Goal: Task Accomplishment & Management: Manage account settings

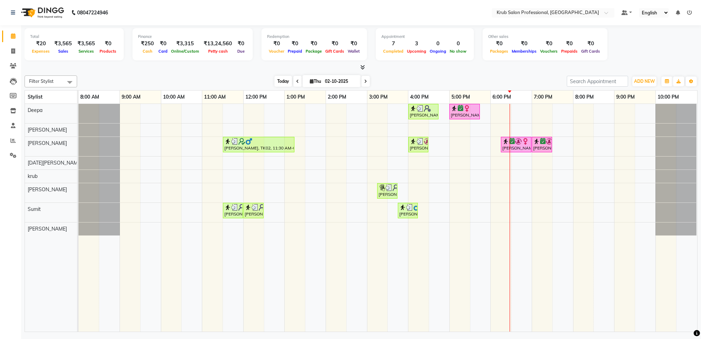
click at [280, 84] on span "Today" at bounding box center [283, 81] width 18 height 11
click at [321, 82] on span "Thu" at bounding box center [315, 81] width 15 height 5
select select "10"
select select "2025"
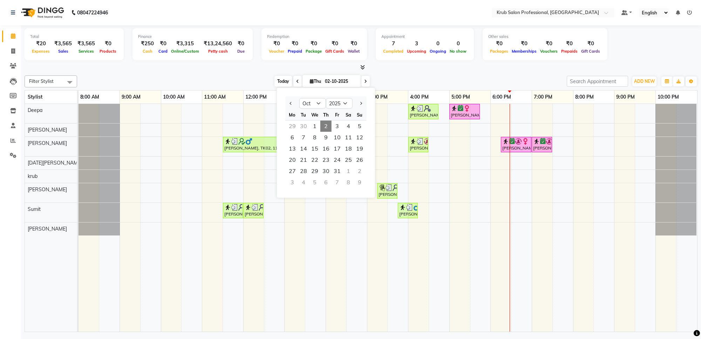
click at [279, 82] on span "Today" at bounding box center [283, 81] width 18 height 11
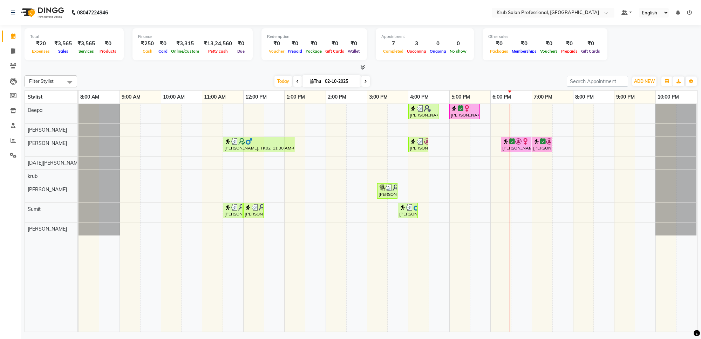
click at [361, 83] on span at bounding box center [365, 81] width 8 height 11
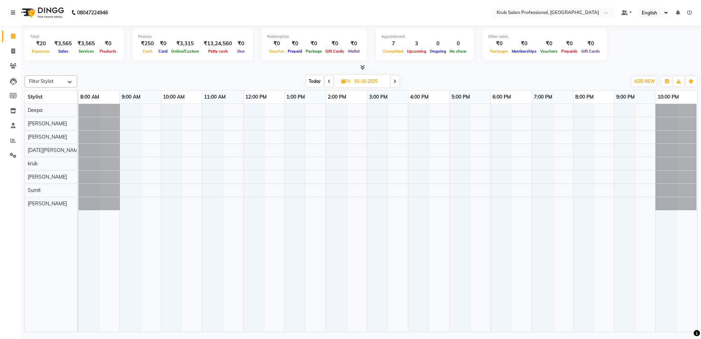
click at [328, 81] on icon at bounding box center [329, 81] width 3 height 4
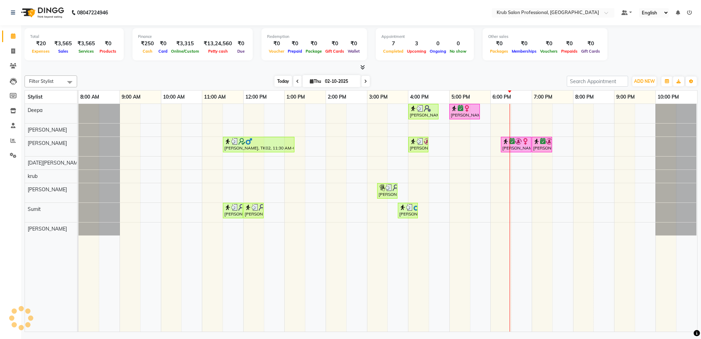
click at [285, 83] on span "Today" at bounding box center [283, 81] width 18 height 11
drag, startPoint x: 461, startPoint y: 84, endPoint x: 437, endPoint y: 76, distance: 25.3
click at [437, 76] on div "Today Thu 02-10-2025" at bounding box center [322, 81] width 483 height 11
click at [364, 82] on icon at bounding box center [365, 81] width 3 height 4
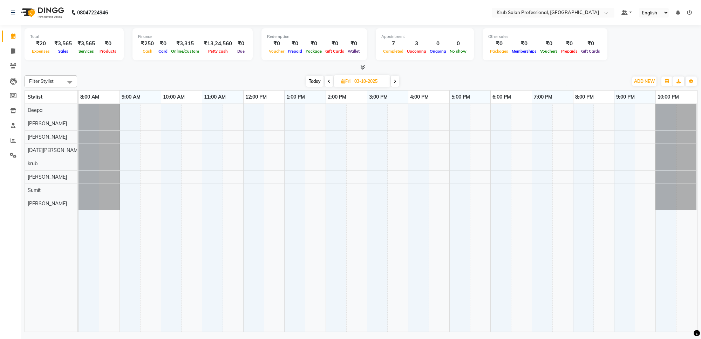
click at [314, 79] on span "Today" at bounding box center [315, 81] width 18 height 11
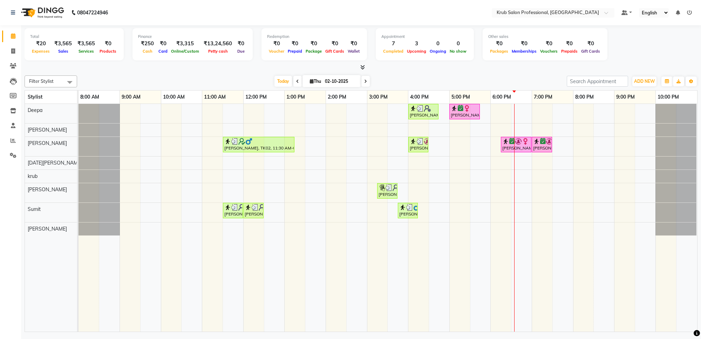
click at [367, 81] on span at bounding box center [365, 81] width 8 height 11
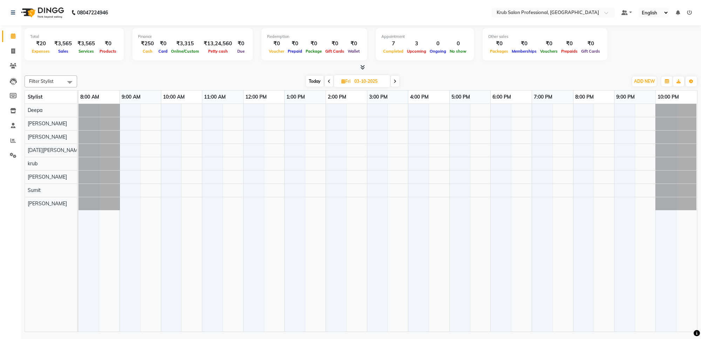
click at [308, 79] on span "Today" at bounding box center [315, 81] width 18 height 11
type input "02-10-2025"
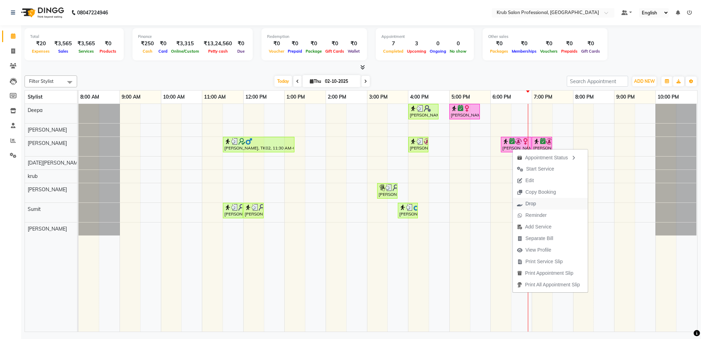
click at [529, 201] on span "Drop" at bounding box center [530, 203] width 11 height 7
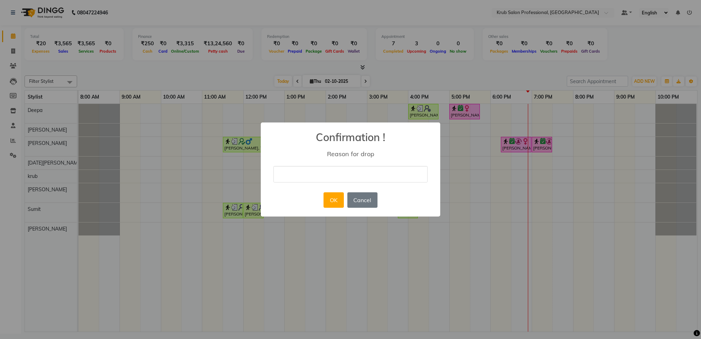
click at [302, 169] on input "text" at bounding box center [350, 174] width 154 height 16
type input "not come"
click at [329, 204] on button "OK" at bounding box center [333, 199] width 20 height 15
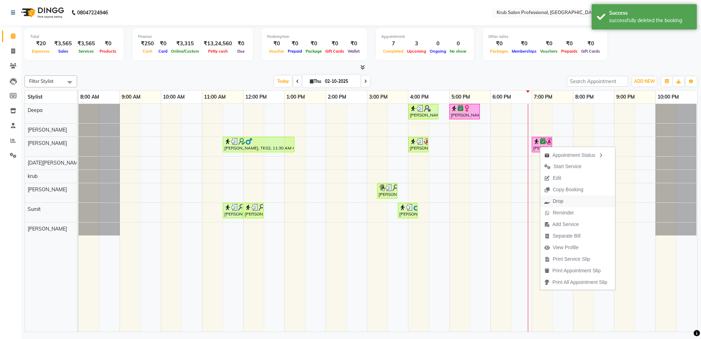
click at [556, 200] on span "Drop" at bounding box center [558, 200] width 11 height 7
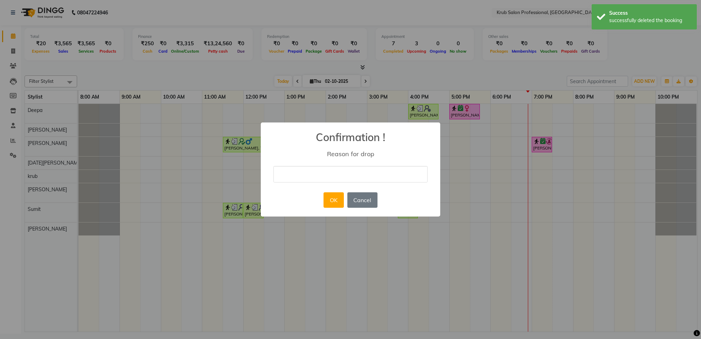
click at [330, 178] on input "text" at bounding box center [350, 174] width 154 height 16
type input "not come"
click at [335, 203] on button "OK" at bounding box center [333, 199] width 20 height 15
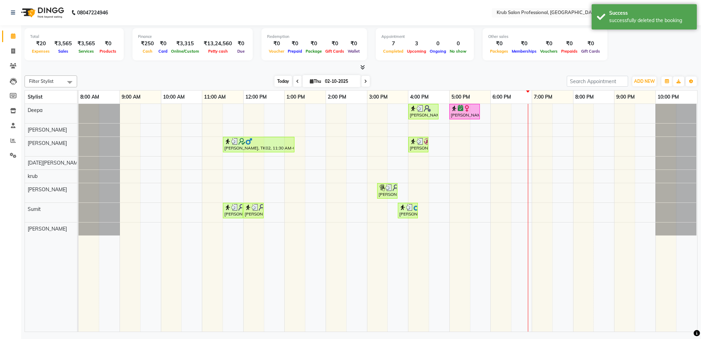
click at [282, 84] on span "Today" at bounding box center [283, 81] width 18 height 11
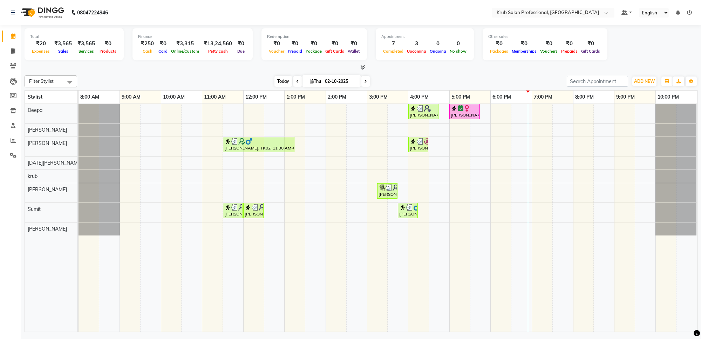
click at [282, 85] on span "Today" at bounding box center [283, 81] width 18 height 11
click at [298, 80] on span at bounding box center [297, 81] width 8 height 11
type input "01-10-2025"
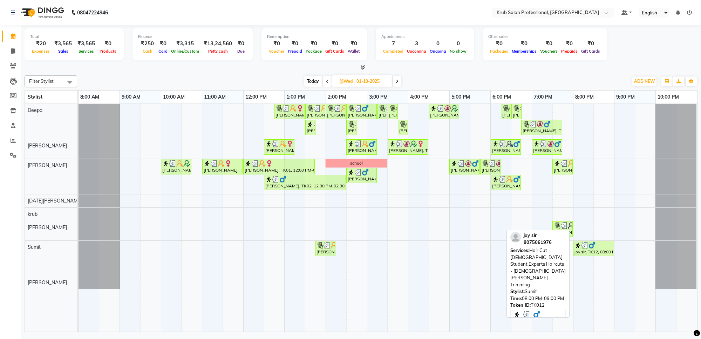
click at [590, 251] on div "joy sir, TK12, 08:00 PM-09:00 PM, Hair Cut [DEMOGRAPHIC_DATA] Student,Experts H…" at bounding box center [594, 247] width 40 height 13
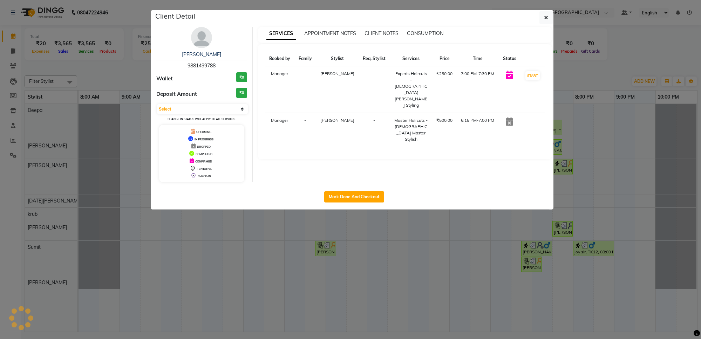
select select "3"
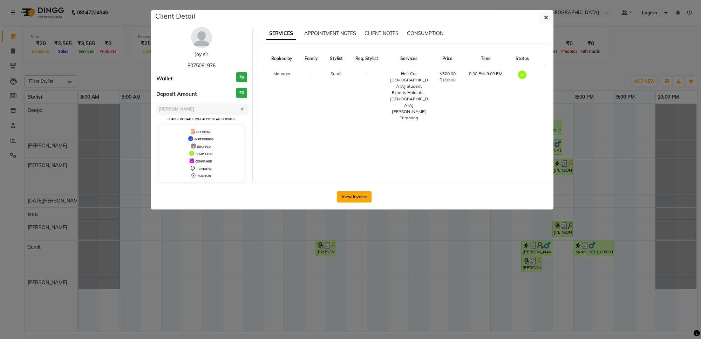
click at [353, 196] on button "View Invoice" at bounding box center [354, 196] width 35 height 11
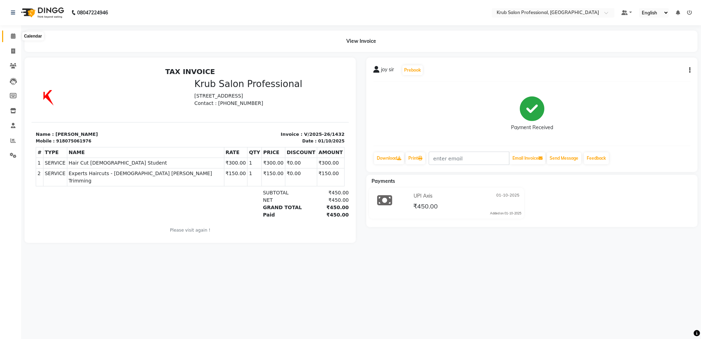
click at [13, 34] on icon at bounding box center [13, 35] width 5 height 5
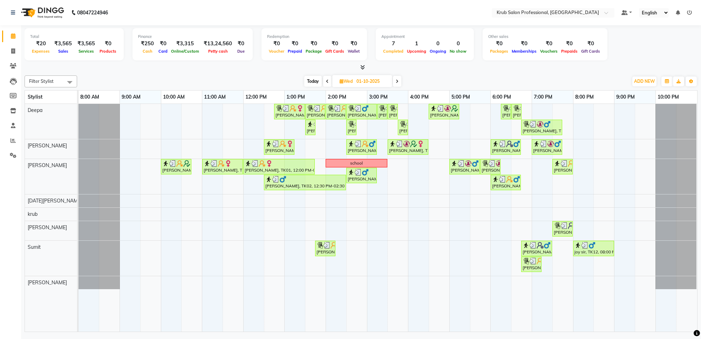
click at [312, 81] on span "Today" at bounding box center [313, 81] width 18 height 11
type input "02-10-2025"
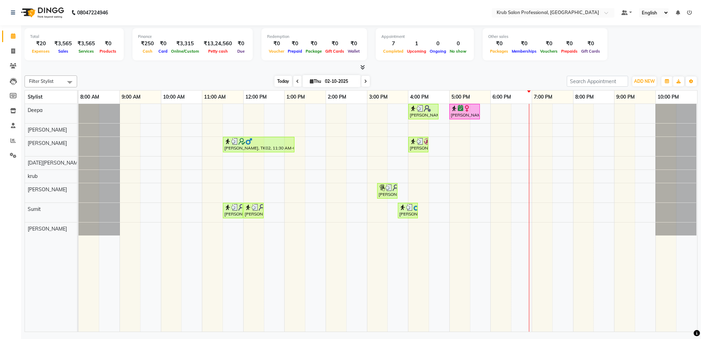
click at [278, 80] on span "Today" at bounding box center [283, 81] width 18 height 11
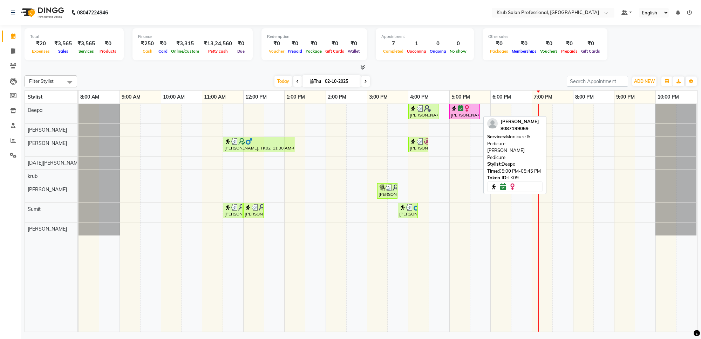
click at [460, 116] on div "[PERSON_NAME], TK09, 05:00 PM-05:45 PM, Manicure & Pedicure - [PERSON_NAME] Ped…" at bounding box center [464, 111] width 29 height 13
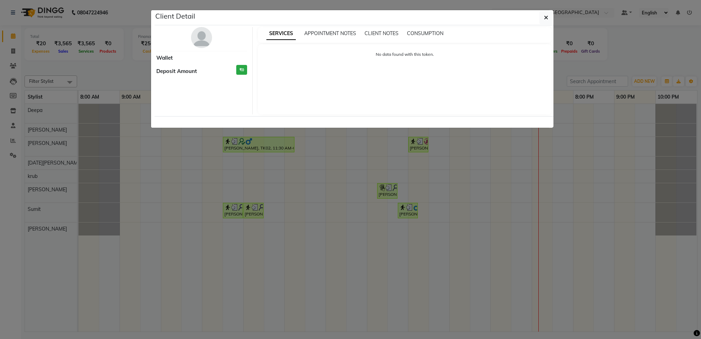
select select "6"
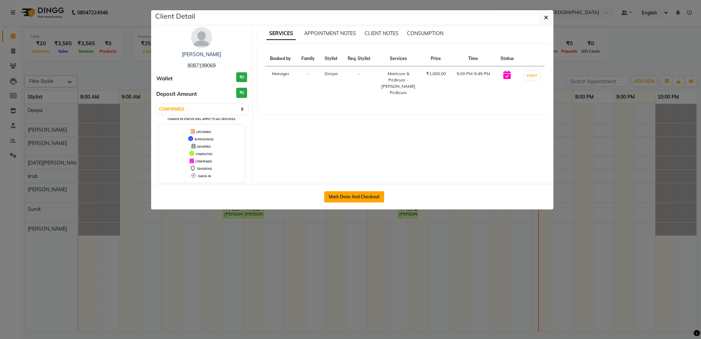
click at [354, 198] on button "Mark Done And Checkout" at bounding box center [354, 196] width 60 height 11
select select "7490"
select select "service"
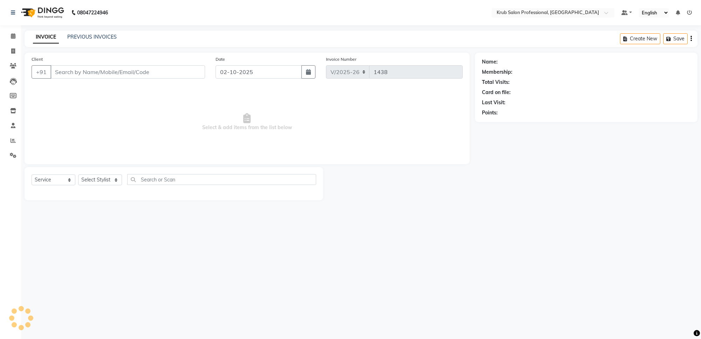
type input "8087199069"
select select "66022"
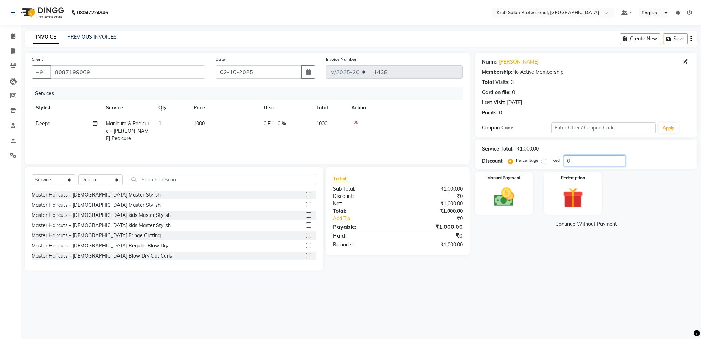
click at [583, 162] on input "0" at bounding box center [594, 160] width 61 height 11
type input "20"
click at [509, 228] on div "Name: [PERSON_NAME] Membership: No Active Membership Total Visits: 3 Card on fi…" at bounding box center [589, 162] width 228 height 218
click at [503, 197] on img at bounding box center [504, 197] width 34 height 25
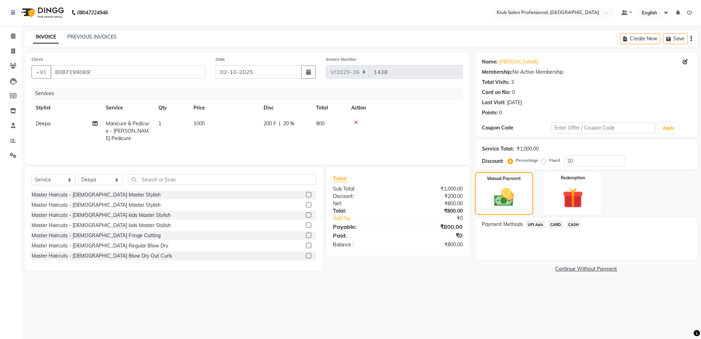
click at [573, 222] on span "CASH" at bounding box center [573, 224] width 15 height 8
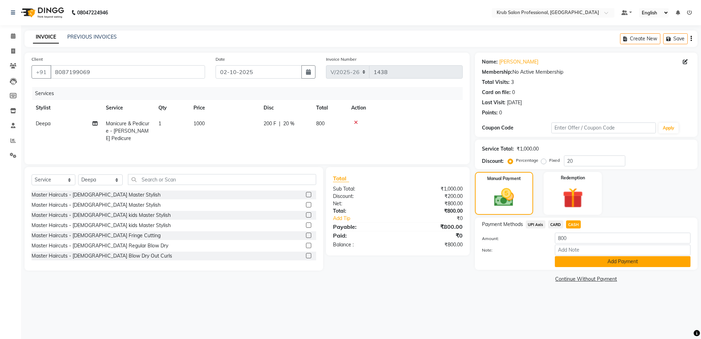
click at [620, 259] on button "Add Payment" at bounding box center [623, 261] width 136 height 11
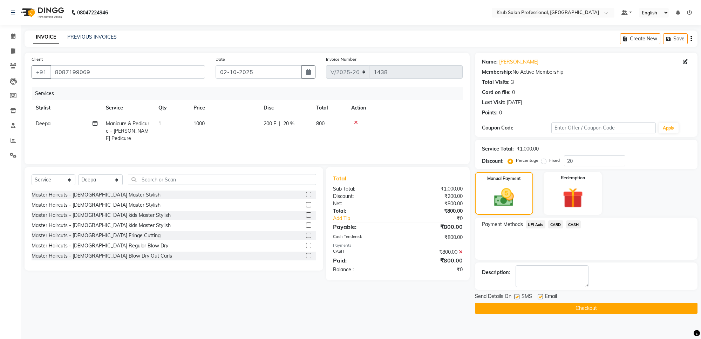
click at [541, 294] on label at bounding box center [540, 296] width 5 height 5
click at [541, 294] on input "checkbox" at bounding box center [540, 296] width 5 height 5
checkbox input "false"
click at [547, 305] on button "Checkout" at bounding box center [586, 307] width 223 height 11
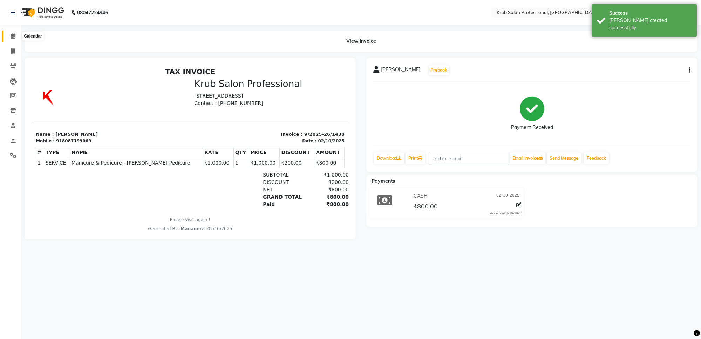
click at [13, 38] on icon at bounding box center [13, 35] width 5 height 5
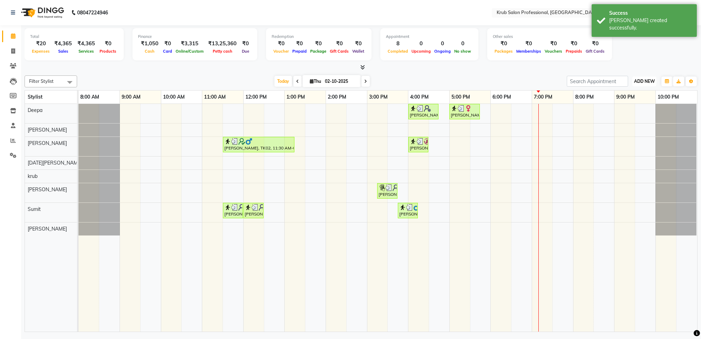
click at [640, 81] on span "ADD NEW" at bounding box center [644, 81] width 21 height 5
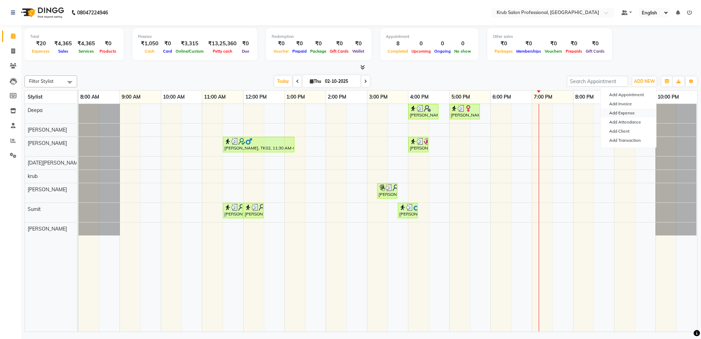
click at [626, 114] on link "Add Expense" at bounding box center [628, 112] width 55 height 9
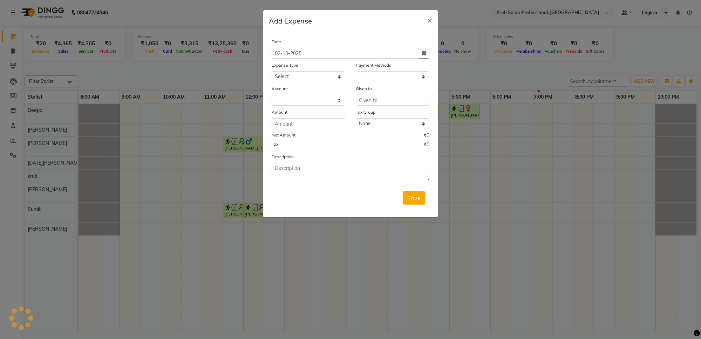
select select "1"
select select "6603"
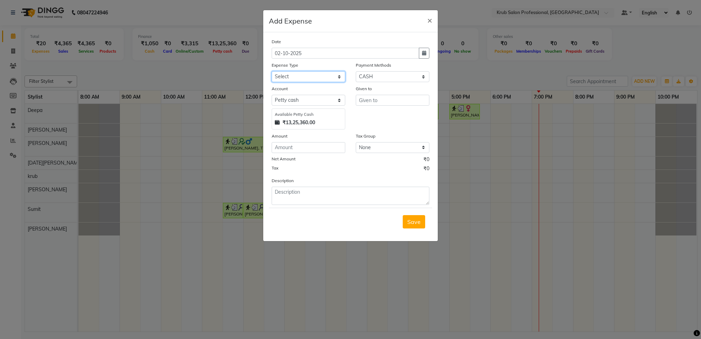
click at [314, 76] on select "Select Advance Salary Client Snacks Maintenance Product Salary Staff Snacks" at bounding box center [309, 76] width 74 height 11
select select "7625"
click at [272, 71] on select "Select Advance Salary Client Snacks Maintenance Product Salary Staff Snacks" at bounding box center [309, 76] width 74 height 11
click at [381, 97] on input "text" at bounding box center [393, 100] width 74 height 11
type input "flower"
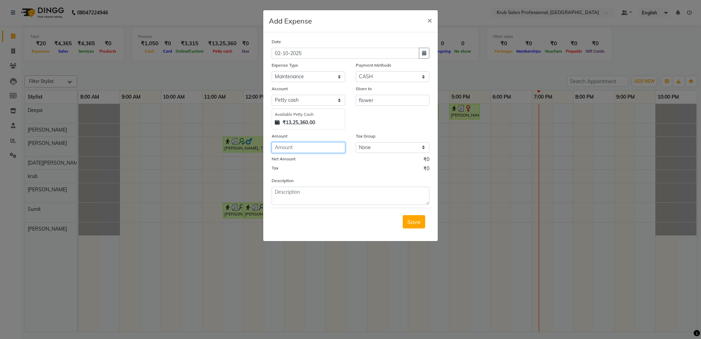
click at [288, 149] on input "number" at bounding box center [309, 147] width 74 height 11
type input "40"
click at [416, 222] on span "Save" at bounding box center [413, 221] width 13 height 7
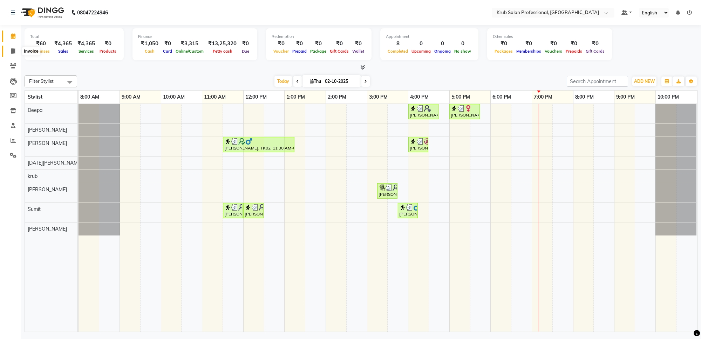
click at [10, 52] on span at bounding box center [13, 51] width 12 height 8
select select "service"
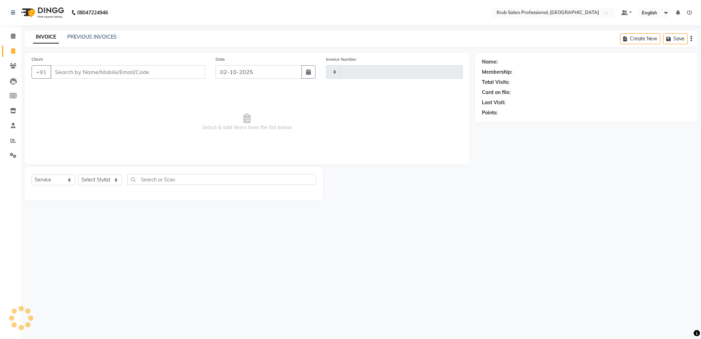
type input "1439"
select select "7490"
click at [97, 39] on link "PREVIOUS INVOICES" at bounding box center [91, 37] width 49 height 6
